Goal: Navigation & Orientation: Find specific page/section

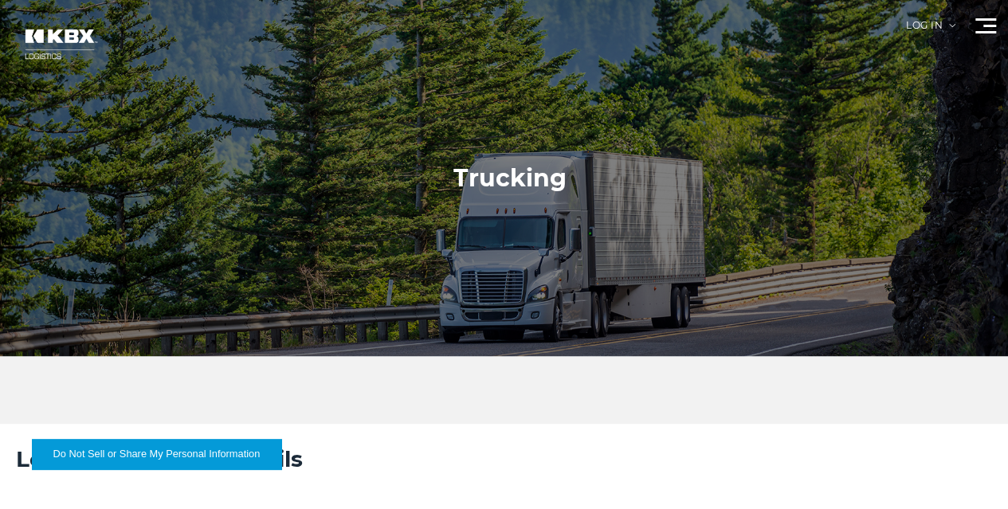
click at [0, 0] on link "Become a Carrier" at bounding box center [0, 0] width 0 height 0
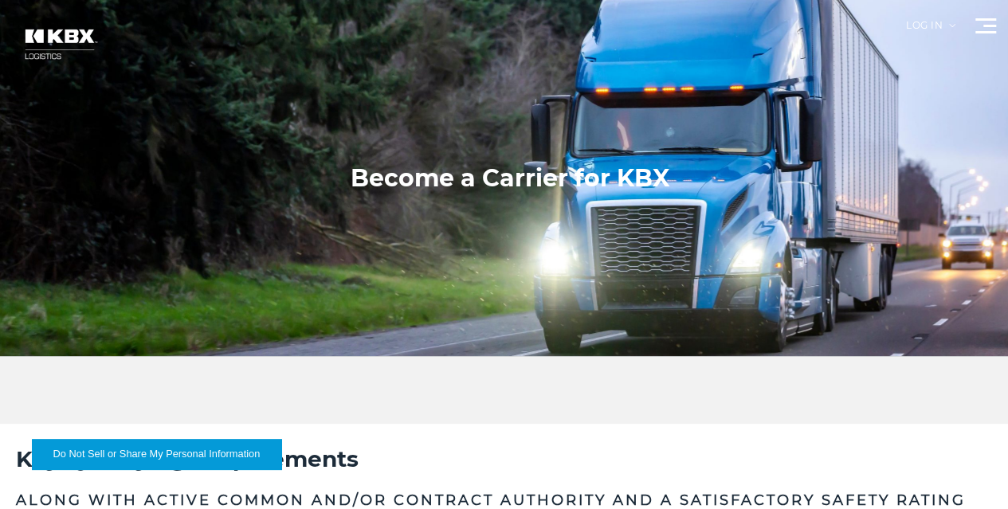
click at [0, 0] on link "Trucking" at bounding box center [0, 0] width 0 height 0
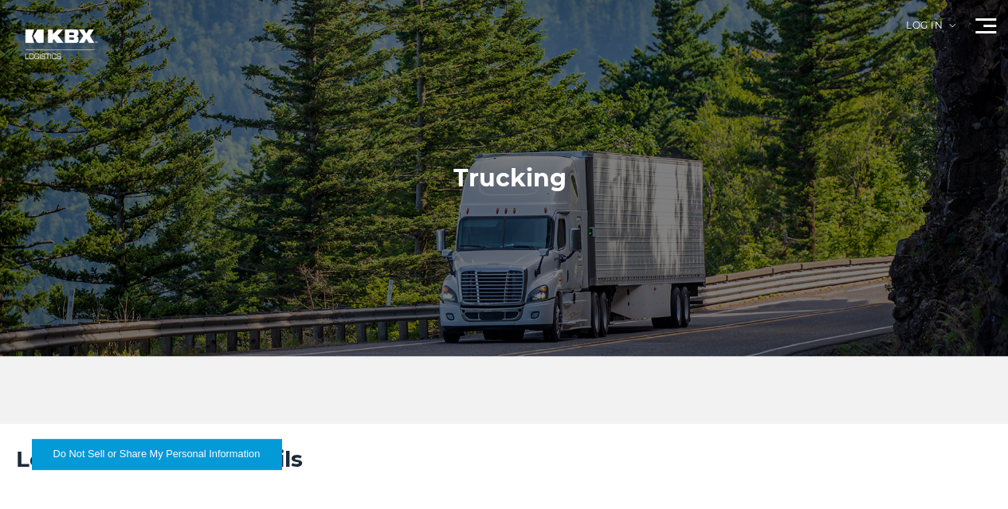
click at [0, 0] on link "RESOURCES" at bounding box center [0, 0] width 0 height 0
click at [87, 29] on div at bounding box center [510, 178] width 1020 height 356
click at [906, 39] on div "Log in" at bounding box center [930, 32] width 49 height 22
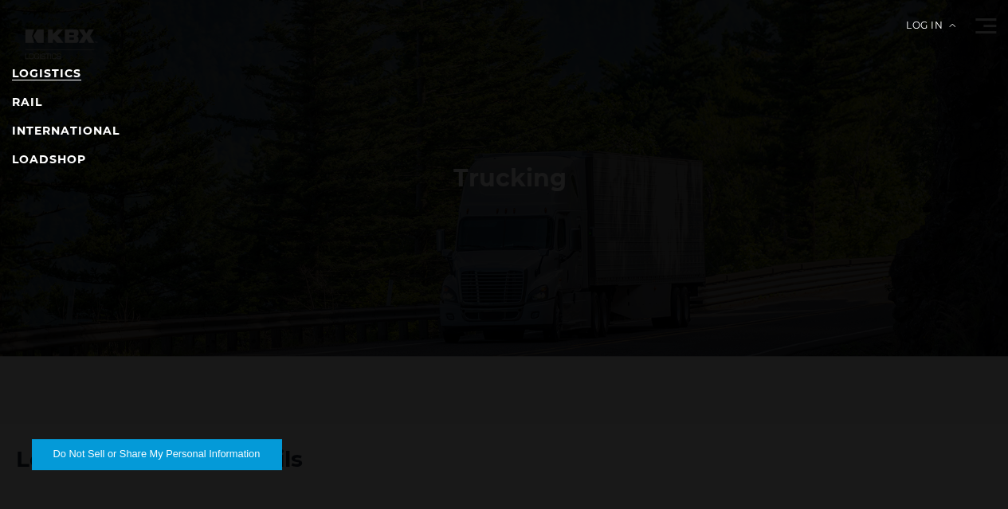
click at [81, 77] on link "LOGISTICS" at bounding box center [46, 73] width 69 height 14
